Goal: Transaction & Acquisition: Purchase product/service

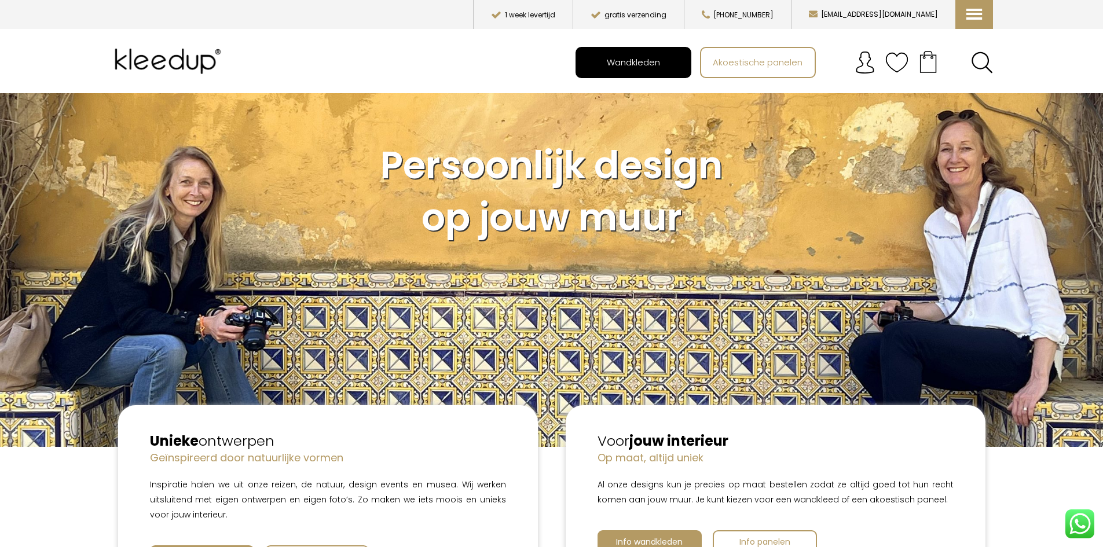
click at [645, 68] on span "Wandkleden" at bounding box center [633, 62] width 66 height 22
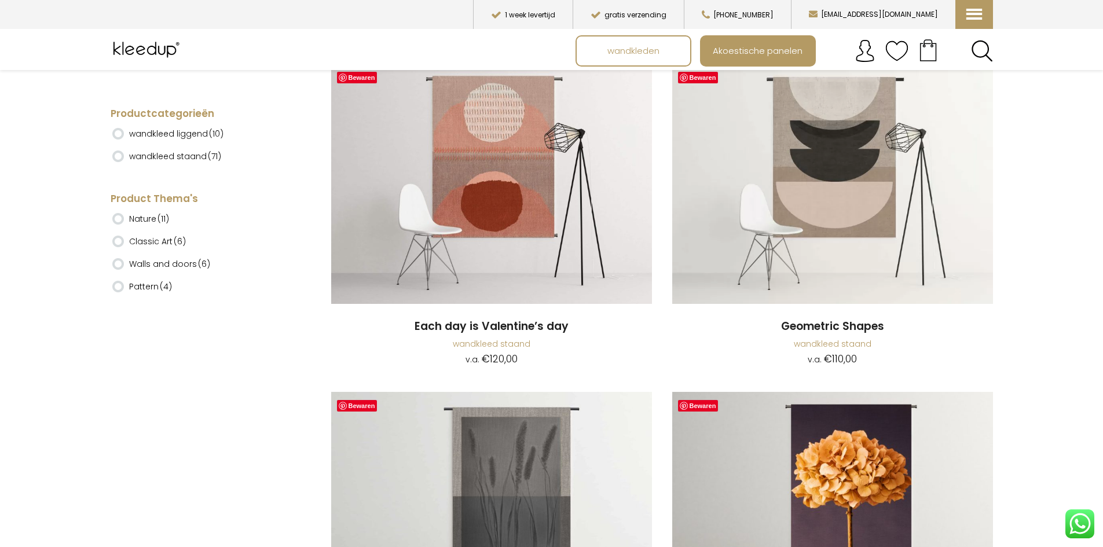
scroll to position [1522, 0]
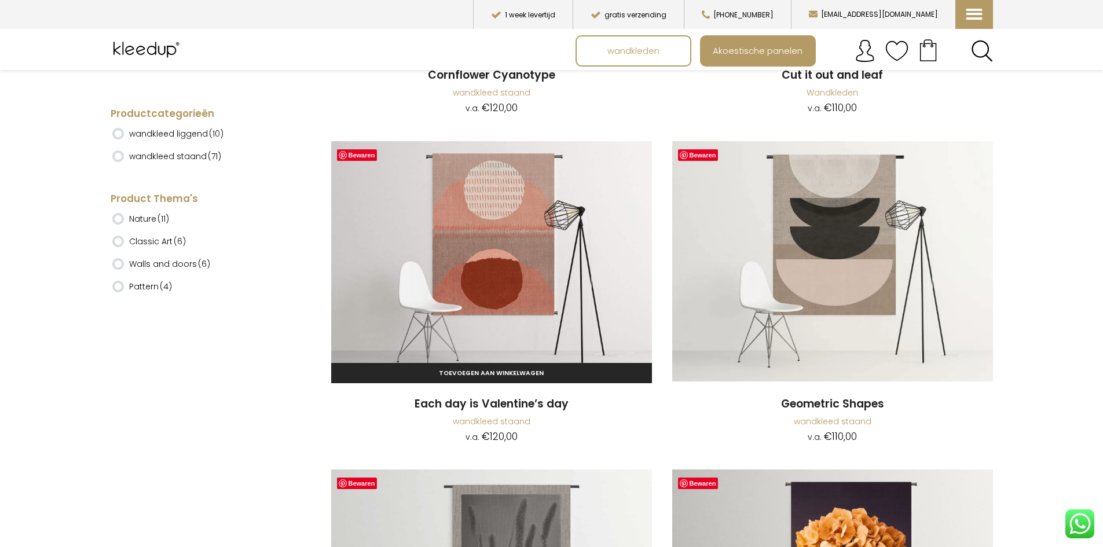
click at [492, 296] on img at bounding box center [491, 261] width 321 height 241
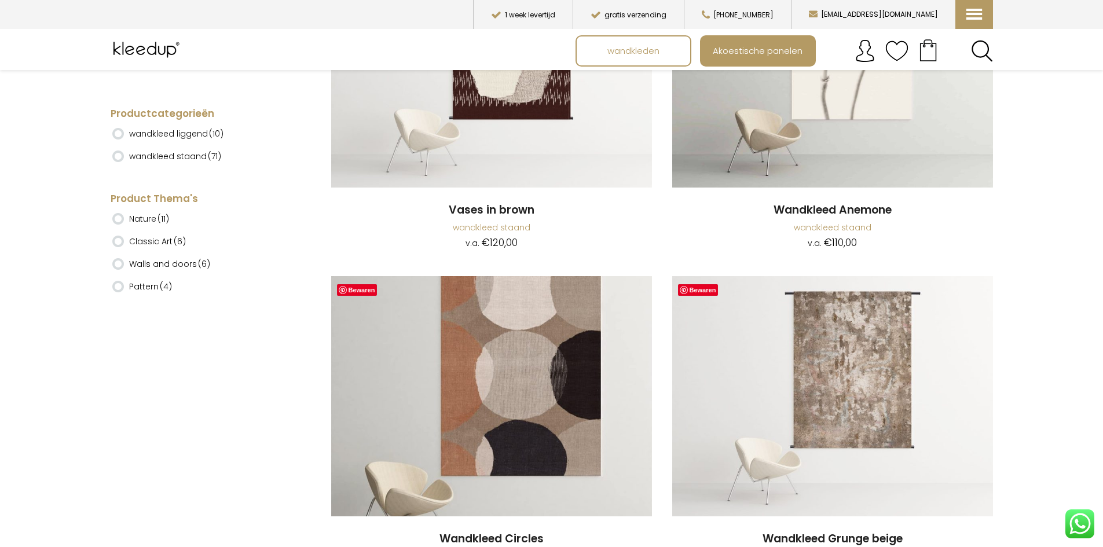
scroll to position [4141, 0]
